Goal: Task Accomplishment & Management: Use online tool/utility

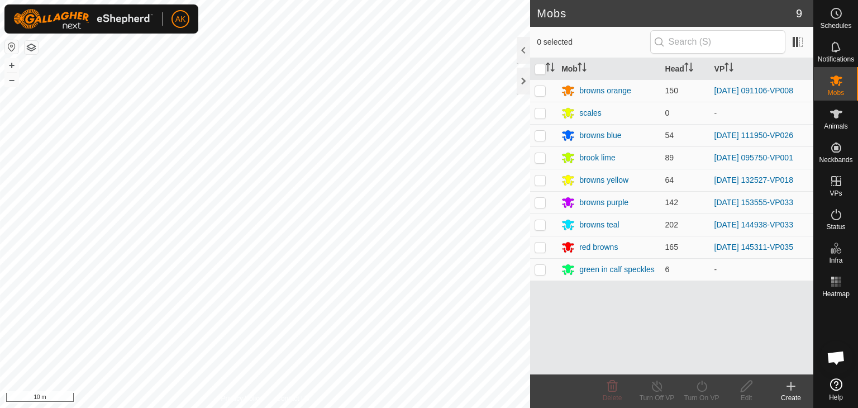
click at [35, 45] on button "button" at bounding box center [31, 47] width 13 height 13
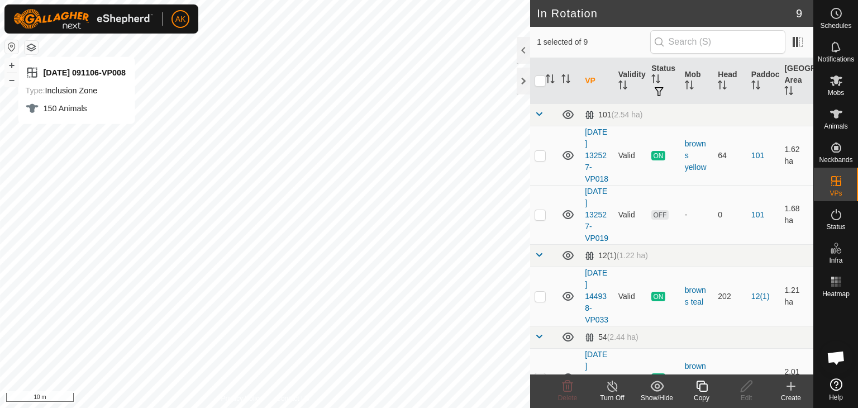
click at [34, 45] on button "button" at bounding box center [31, 47] width 13 height 13
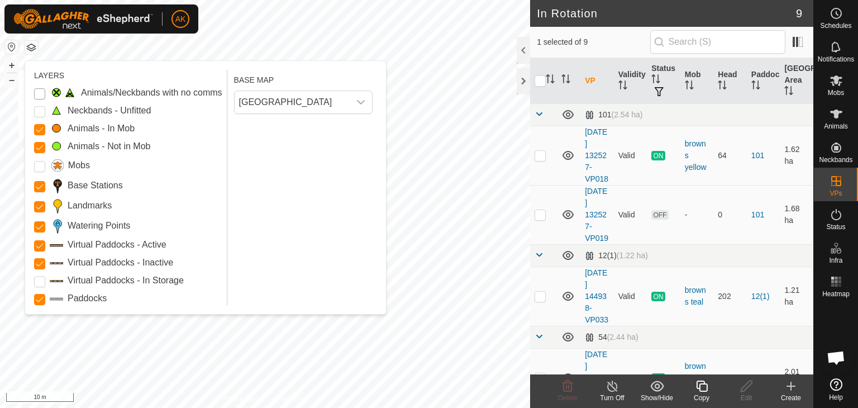
click at [38, 92] on Issue "Animals/Neckbands with no comms" at bounding box center [39, 93] width 11 height 11
checkbox input "false"
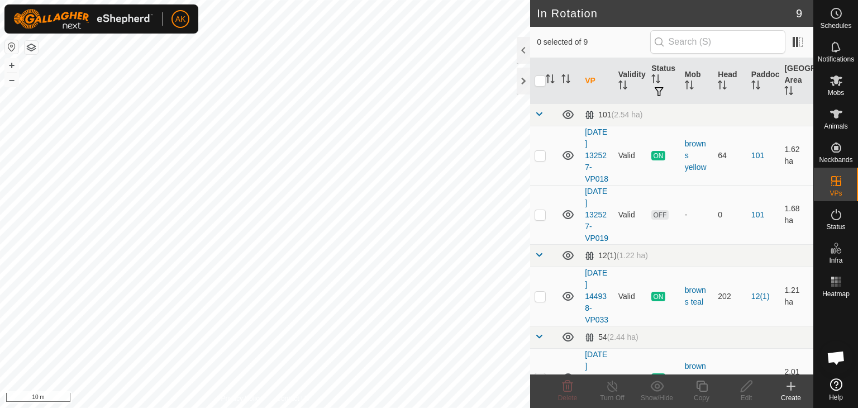
click at [36, 47] on button "button" at bounding box center [31, 47] width 13 height 13
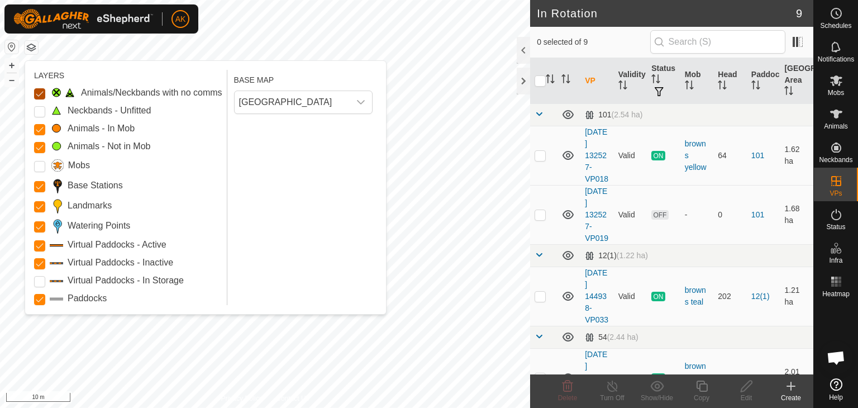
click at [37, 92] on Issue "Animals/Neckbands with no comms" at bounding box center [39, 93] width 11 height 11
click at [38, 129] on Mob "Animals - In Mob" at bounding box center [39, 129] width 11 height 11
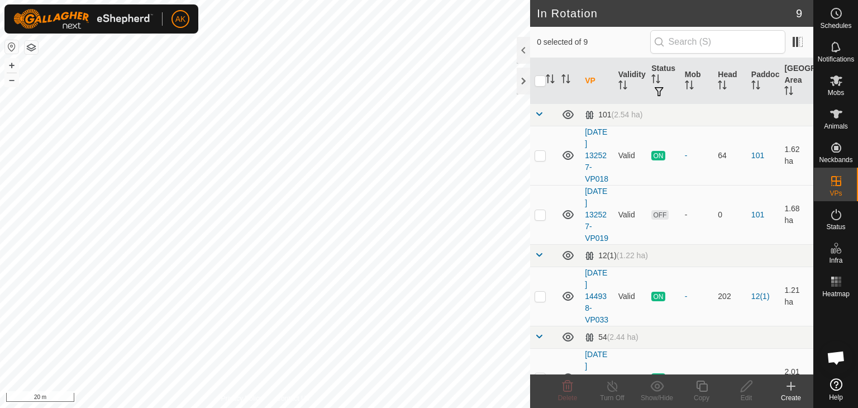
click at [36, 46] on button "button" at bounding box center [31, 47] width 13 height 13
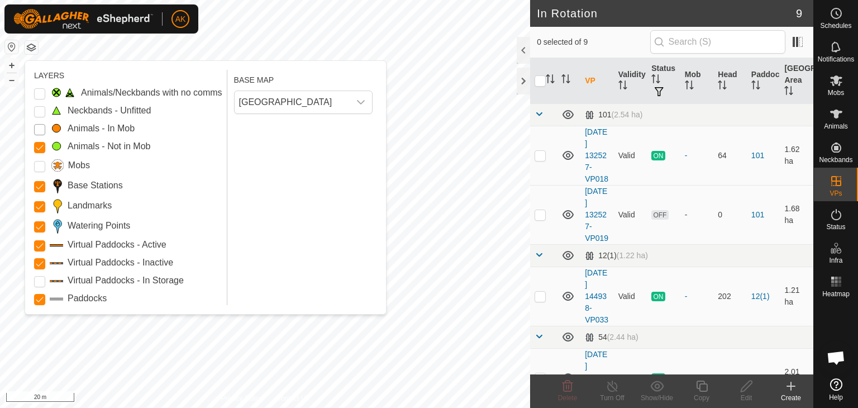
click at [42, 127] on Mob "Animals - In Mob" at bounding box center [39, 129] width 11 height 11
click at [40, 145] on Mob "Animals - Not in Mob" at bounding box center [39, 147] width 11 height 11
checkbox input "true"
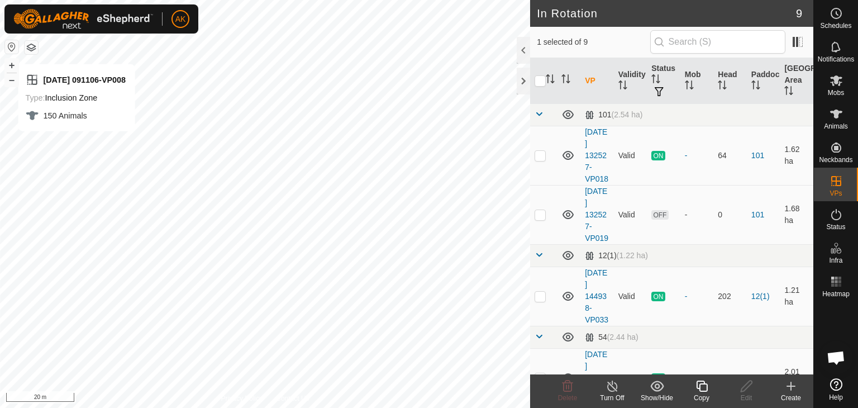
click at [34, 47] on button "button" at bounding box center [31, 47] width 13 height 13
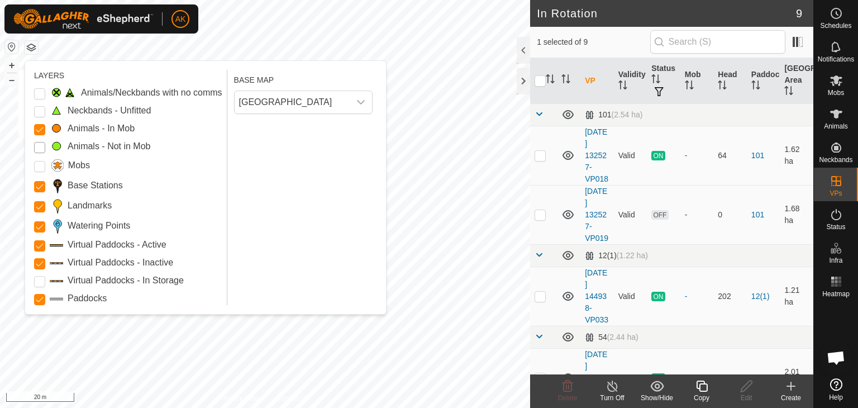
click at [40, 143] on Mob "Animals - Not in Mob" at bounding box center [39, 147] width 11 height 11
